Goal: Information Seeking & Learning: Learn about a topic

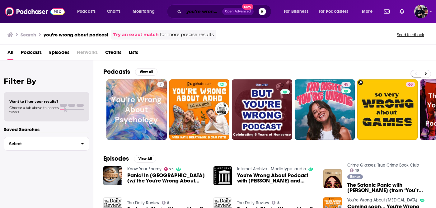
click at [208, 15] on input "you’re wrong about podcast" at bounding box center [203, 12] width 38 height 10
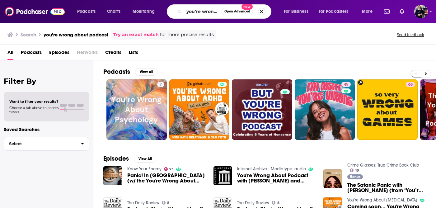
click at [263, 14] on button "Search podcasts, credits, & more..." at bounding box center [261, 11] width 7 height 7
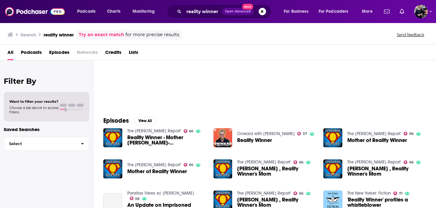
scroll to position [40, 0]
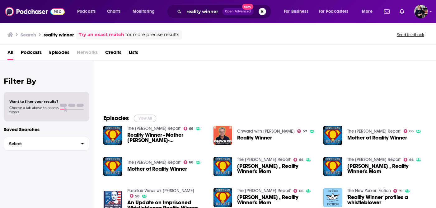
click at [146, 117] on button "View All" at bounding box center [145, 117] width 22 height 7
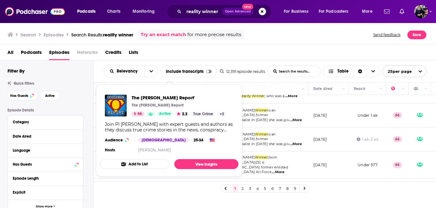
scroll to position [42, 0]
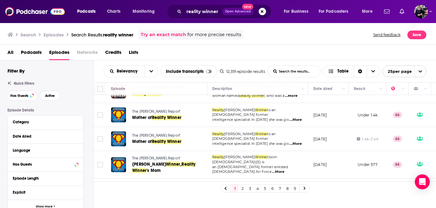
click at [241, 188] on link "2" at bounding box center [242, 187] width 6 height 7
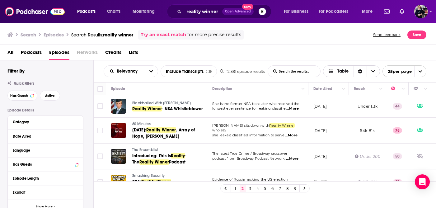
click at [373, 72] on icon "Choose View" at bounding box center [373, 71] width 4 height 2
click at [373, 72] on icon "Choose View" at bounding box center [373, 71] width 4 height 4
click at [151, 72] on icon "open menu" at bounding box center [151, 71] width 4 height 4
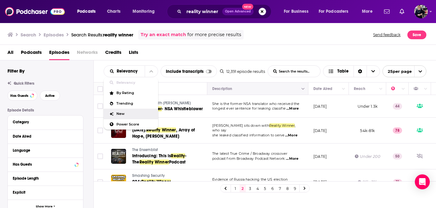
click at [219, 86] on div "Description" at bounding box center [222, 88] width 20 height 7
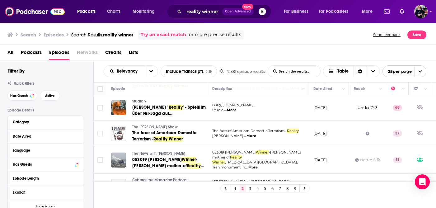
scroll to position [525, 0]
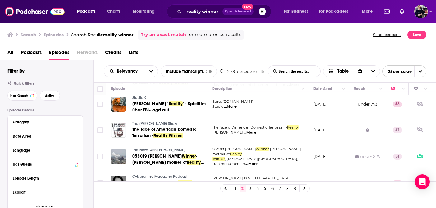
click at [243, 130] on span "...More" at bounding box center [249, 132] width 12 height 5
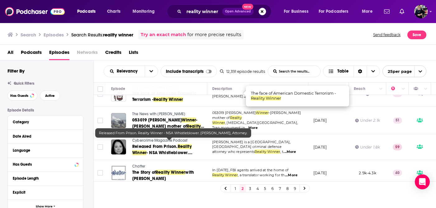
scroll to position [562, 0]
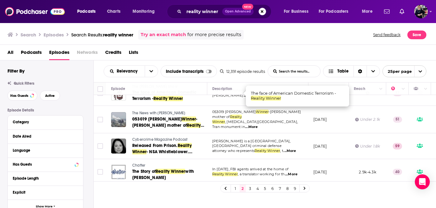
click at [304, 188] on icon at bounding box center [304, 188] width 2 height 3
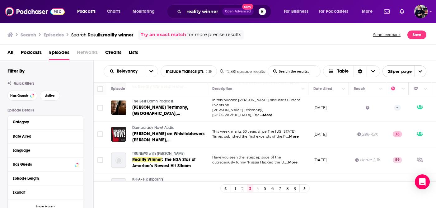
scroll to position [564, 0]
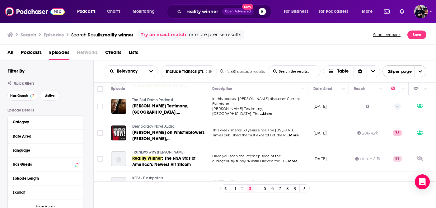
click at [293, 159] on span "...More" at bounding box center [291, 161] width 12 height 5
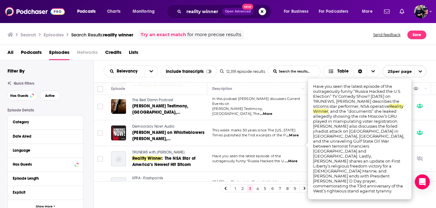
click at [256, 187] on link "4" at bounding box center [257, 187] width 6 height 7
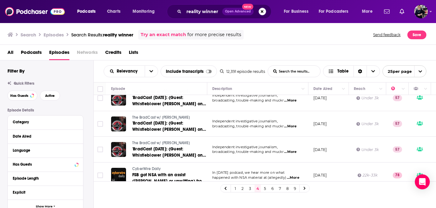
scroll to position [564, 0]
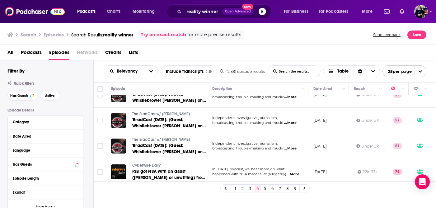
click at [305, 188] on link at bounding box center [304, 187] width 10 height 7
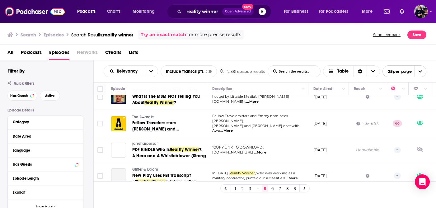
scroll to position [559, 0]
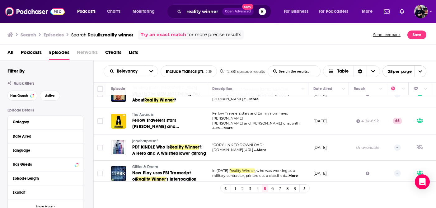
click at [272, 188] on link "6" at bounding box center [272, 187] width 6 height 7
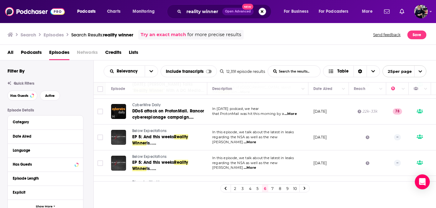
scroll to position [559, 0]
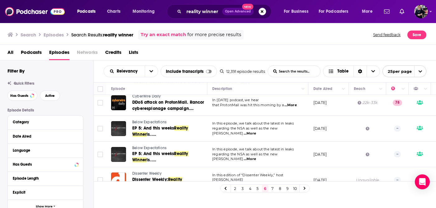
click at [272, 188] on link "7" at bounding box center [272, 187] width 6 height 7
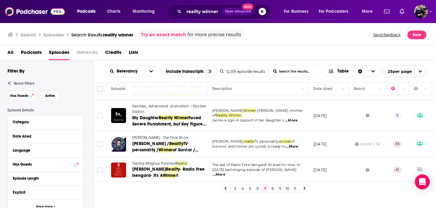
scroll to position [570, 0]
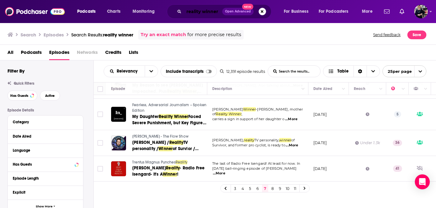
click at [209, 13] on input "reality winner" at bounding box center [203, 12] width 38 height 10
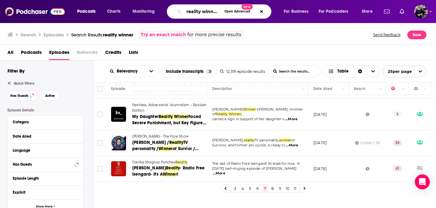
drag, startPoint x: 218, startPoint y: 12, endPoint x: 177, endPoint y: 12, distance: 41.0
click at [177, 12] on div "reality winner Open Advanced New" at bounding box center [219, 11] width 104 height 14
type input "[PERSON_NAME]"
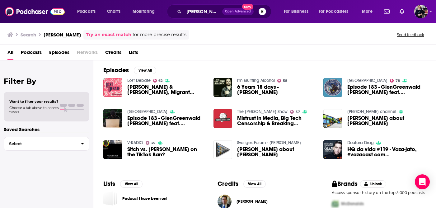
scroll to position [92, 0]
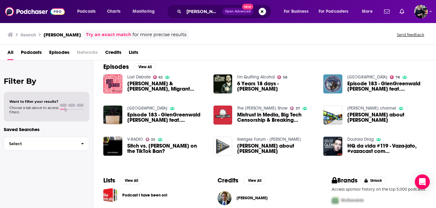
click at [149, 108] on link "[GEOGRAPHIC_DATA]" at bounding box center [147, 107] width 40 height 5
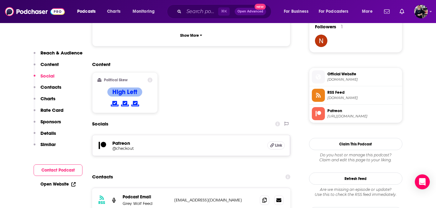
scroll to position [462, 0]
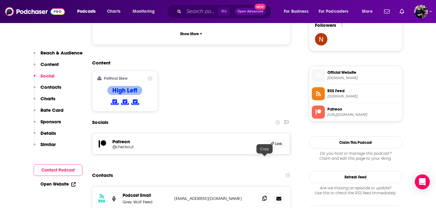
click at [264, 196] on icon at bounding box center [264, 198] width 4 height 5
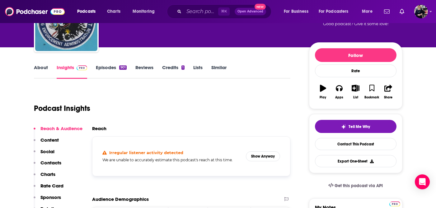
scroll to position [0, 0]
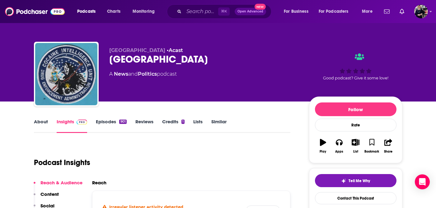
click at [47, 123] on link "About" at bounding box center [41, 125] width 14 height 14
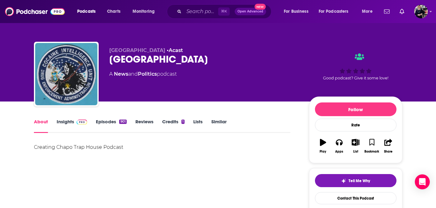
click at [108, 120] on link "Episodes 901" at bounding box center [111, 125] width 30 height 14
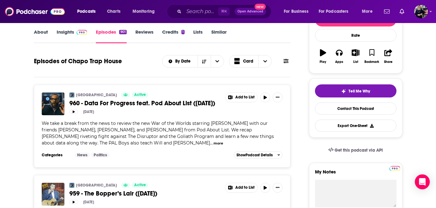
scroll to position [47, 0]
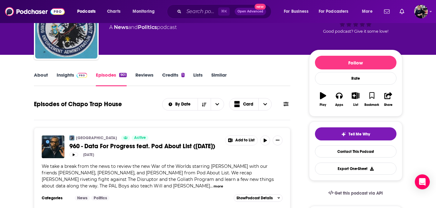
click at [70, 73] on link "Insights" at bounding box center [72, 79] width 31 height 14
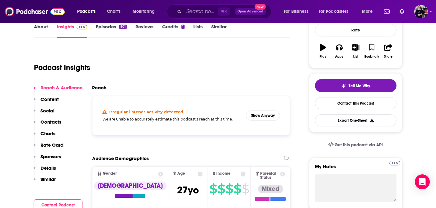
scroll to position [97, 0]
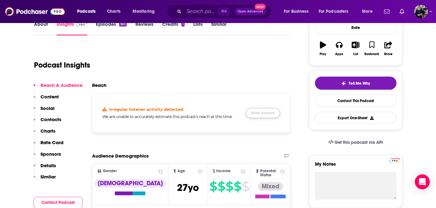
click at [255, 114] on button "Show Anyway" at bounding box center [263, 113] width 34 height 10
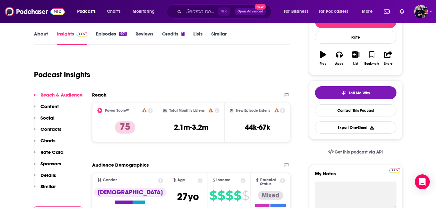
scroll to position [0, 0]
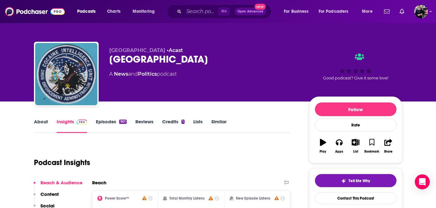
click at [113, 122] on link "Episodes 901" at bounding box center [111, 125] width 30 height 14
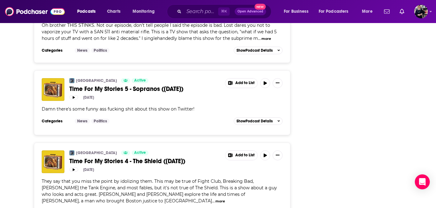
scroll to position [2033, 0]
